Goal: Task Accomplishment & Management: Use online tool/utility

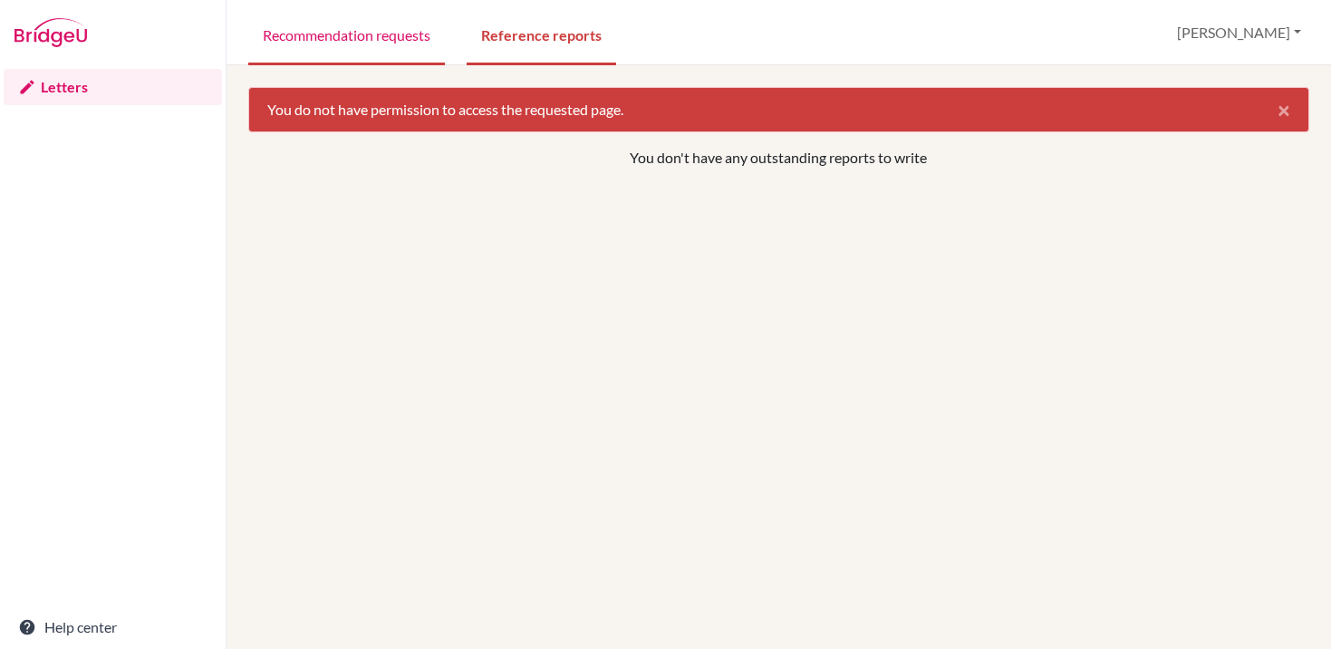
click at [417, 38] on link "Recommendation requests" at bounding box center [346, 34] width 197 height 63
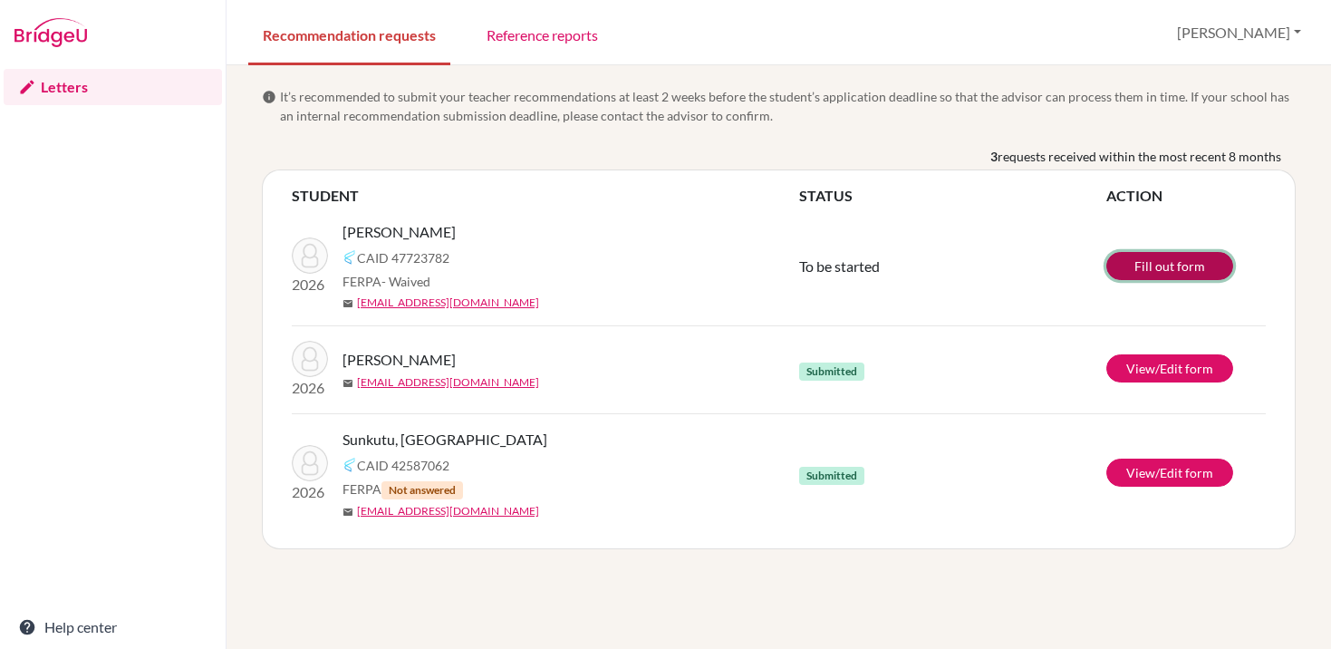
click at [1167, 267] on link "Fill out form" at bounding box center [1169, 266] width 127 height 28
